Goal: Transaction & Acquisition: Purchase product/service

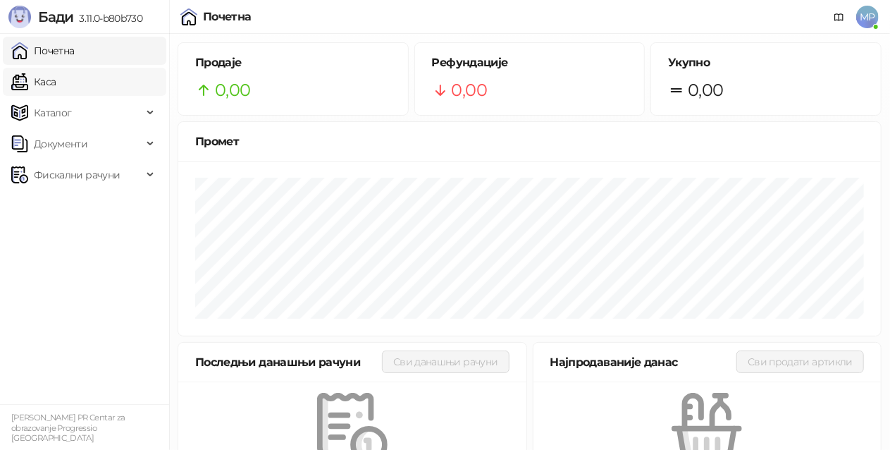
click at [56, 83] on link "Каса" at bounding box center [33, 82] width 44 height 28
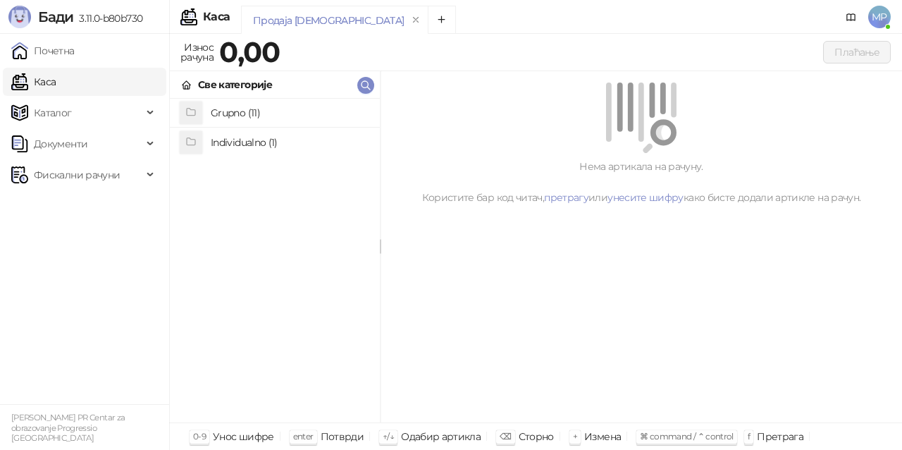
click at [245, 114] on h4 "Grupno (11)" at bounding box center [290, 113] width 158 height 23
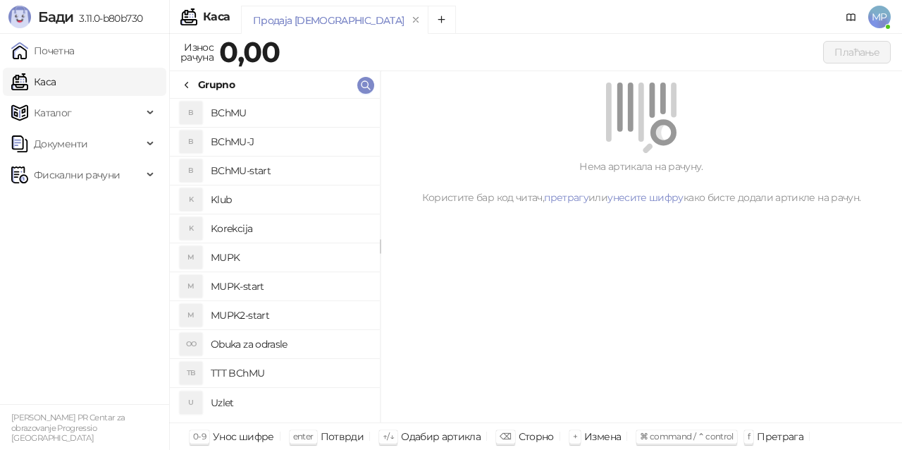
click at [284, 110] on h4 "BChMU" at bounding box center [290, 113] width 158 height 23
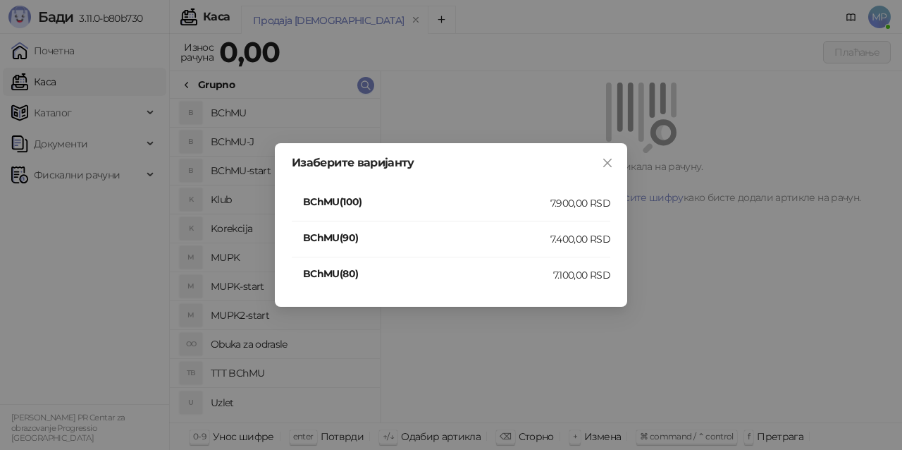
click at [574, 200] on div "7.900,00 RSD" at bounding box center [581, 203] width 60 height 16
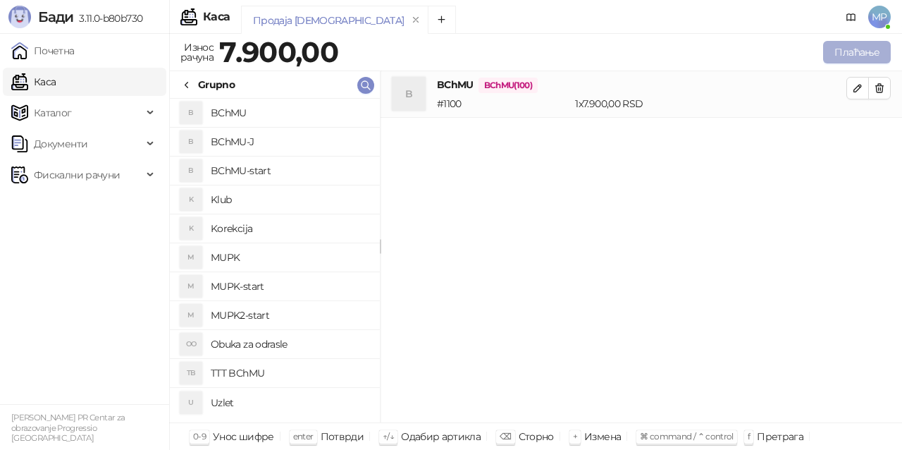
click at [852, 55] on button "Плаћање" at bounding box center [857, 52] width 68 height 23
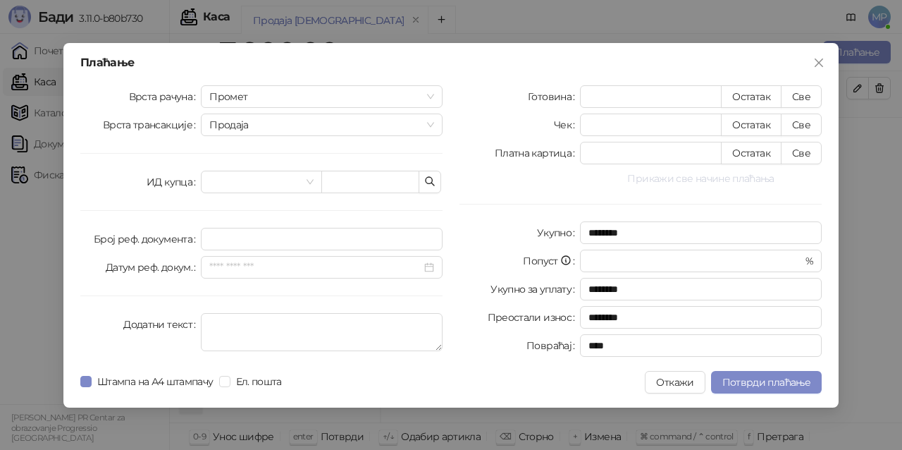
click at [699, 183] on button "Прикажи све начине плаћања" at bounding box center [701, 178] width 242 height 17
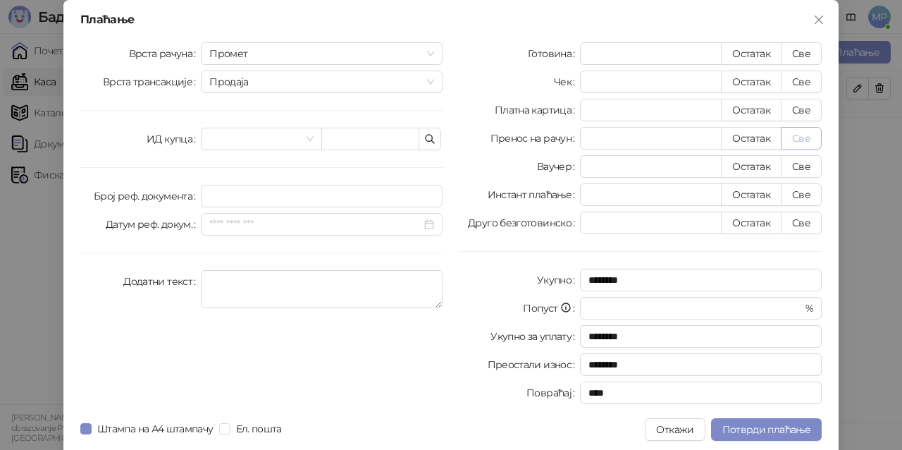
click at [793, 137] on button "Све" at bounding box center [801, 138] width 41 height 23
type input "****"
click at [792, 431] on span "Потврди плаћање" at bounding box center [767, 429] width 88 height 13
